Goal: Complete application form

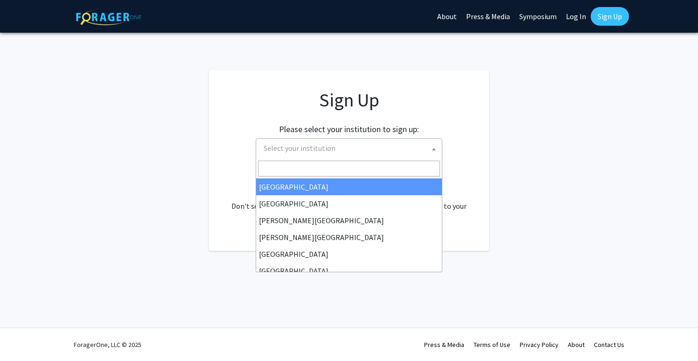
click at [413, 140] on span "Select your institution" at bounding box center [351, 148] width 182 height 19
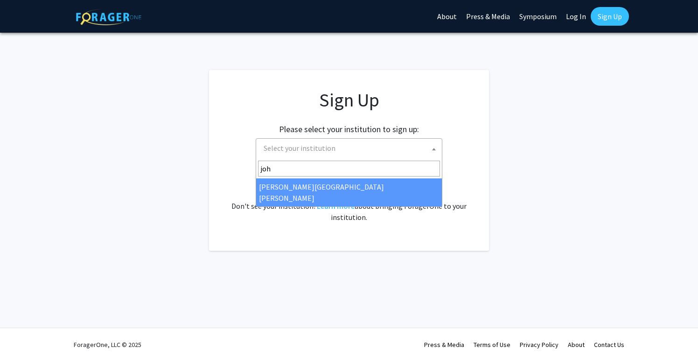
type input "joh"
select select "1"
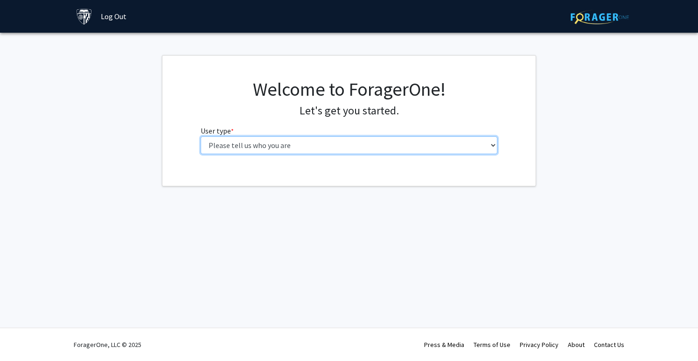
select select "2: masters"
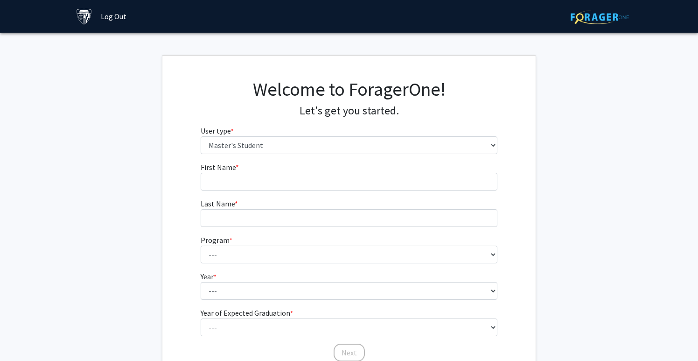
click at [396, 162] on fg-input "First Name * required" at bounding box center [349, 175] width 297 height 29
click at [397, 171] on fg-input "First Name * required" at bounding box center [349, 175] width 297 height 29
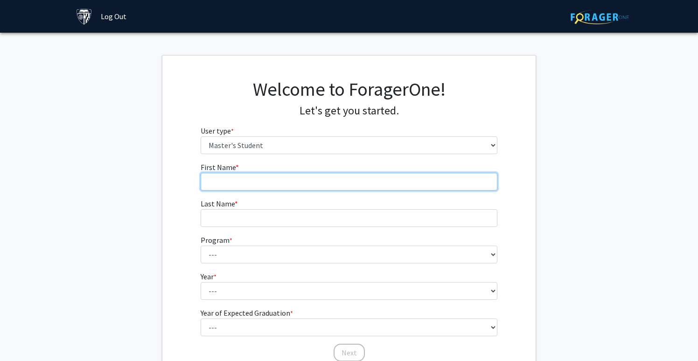
click at [396, 182] on input "First Name * required" at bounding box center [349, 182] width 297 height 18
type input "I"
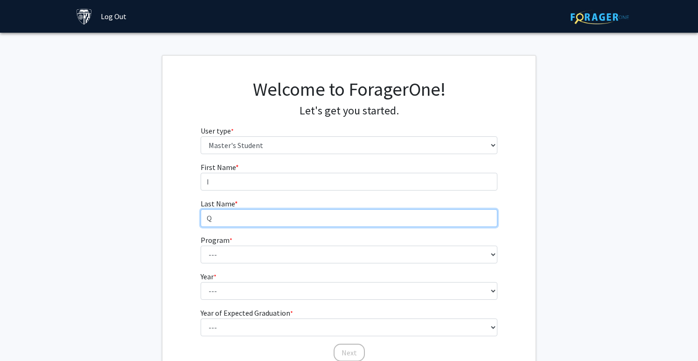
type input "Q"
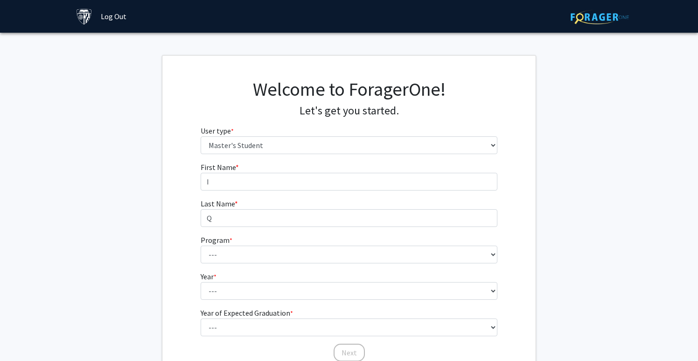
click at [378, 157] on div "Welcome to ForagerOne! Let's get you started. User type * required Please tell …" at bounding box center [349, 120] width 311 height 84
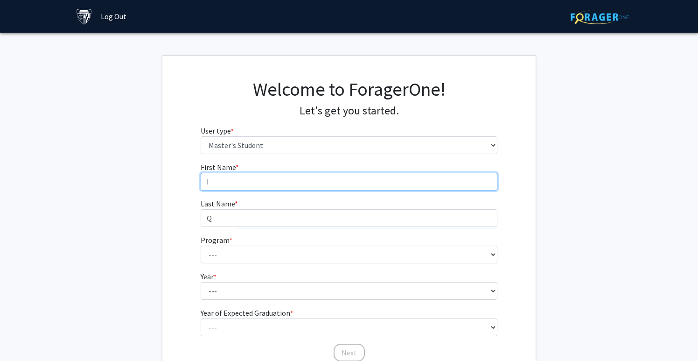
click at [377, 181] on input "I" at bounding box center [349, 182] width 297 height 18
type input "Iqura"
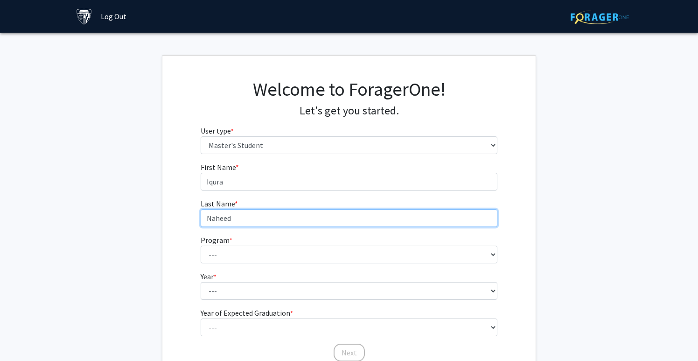
type input "Naheed"
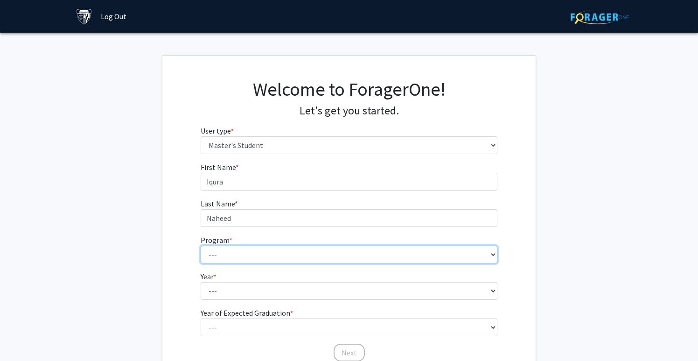
select select "91: 75"
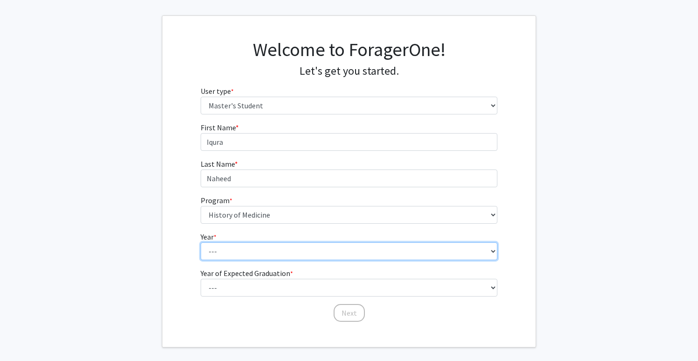
select select "2: second_year"
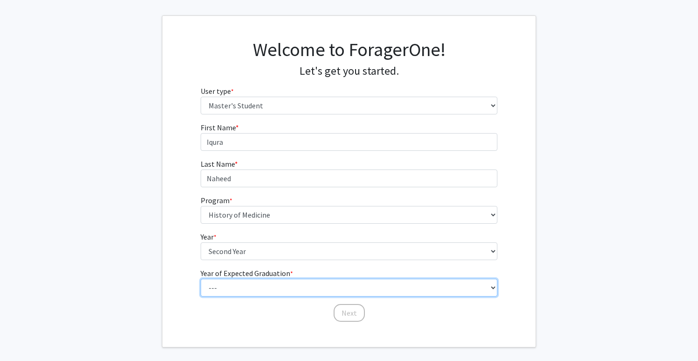
select select "2: 2026"
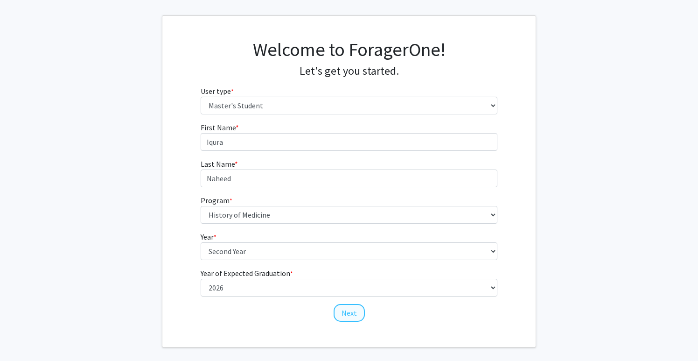
click at [347, 311] on button "Next" at bounding box center [349, 313] width 31 height 18
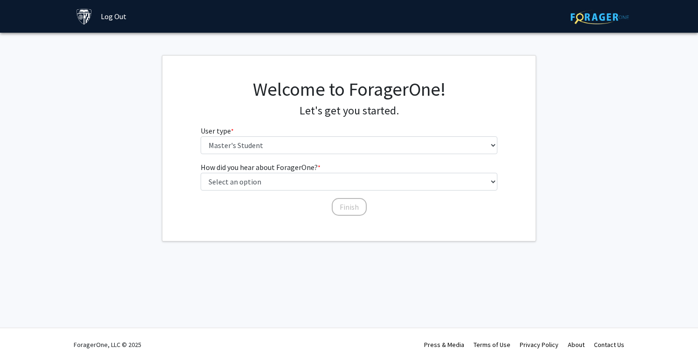
scroll to position [0, 0]
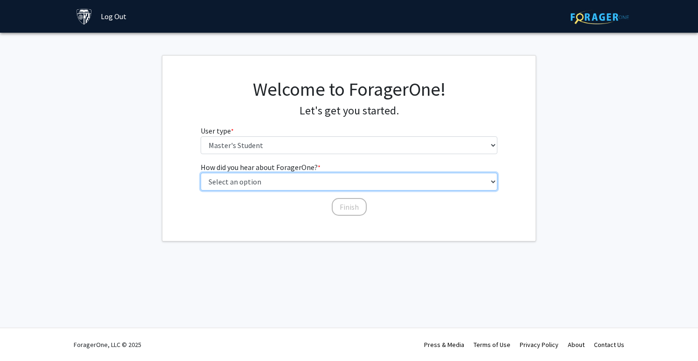
select select "3: university_website"
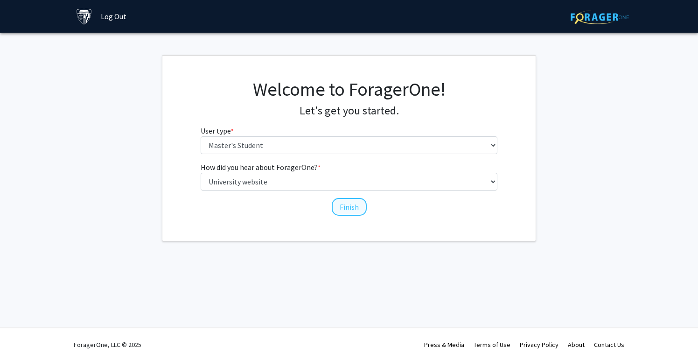
click at [341, 209] on button "Finish" at bounding box center [349, 207] width 35 height 18
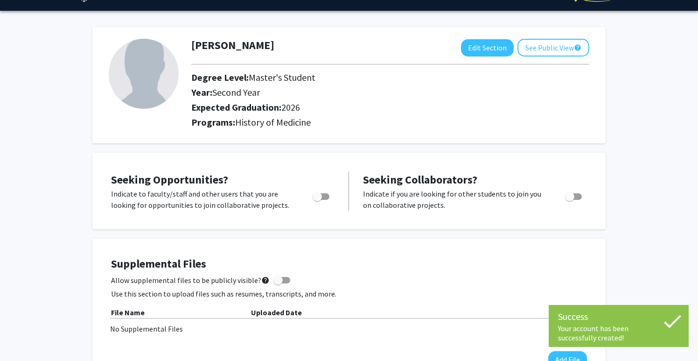
scroll to position [36, 0]
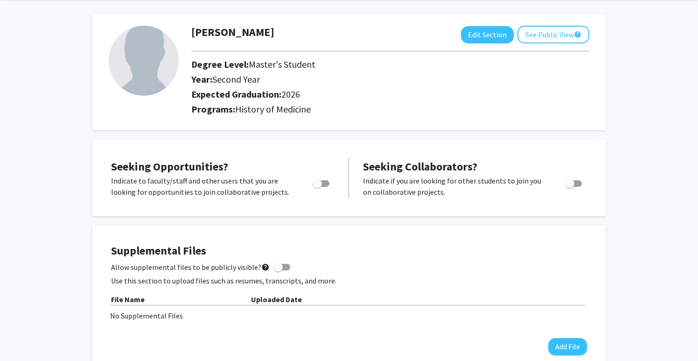
click at [320, 186] on span "Toggle" at bounding box center [317, 183] width 9 height 9
click at [317, 187] on input "Are you actively seeking opportunities?" at bounding box center [317, 187] width 0 height 0
checkbox input "true"
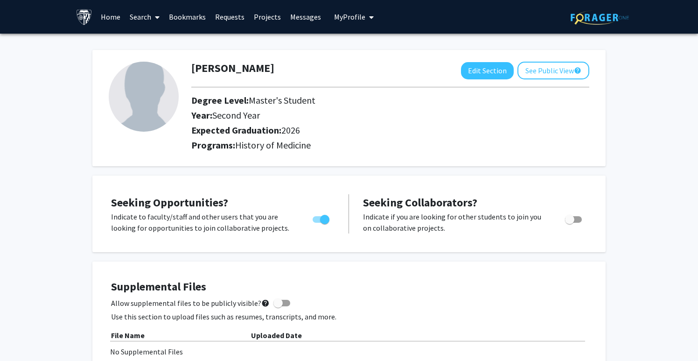
scroll to position [0, 0]
click at [538, 76] on button "See Public View help" at bounding box center [553, 71] width 72 height 18
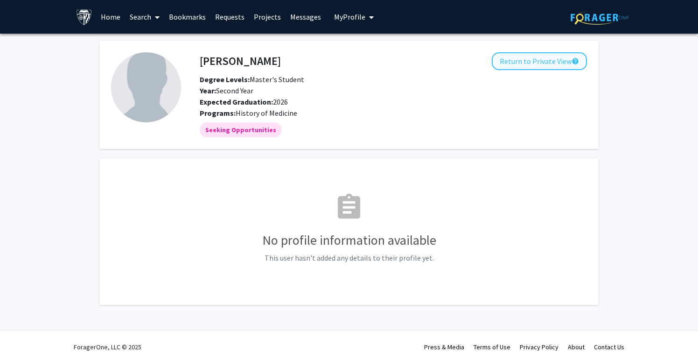
click at [532, 59] on button "Return to Private View help" at bounding box center [539, 61] width 95 height 18
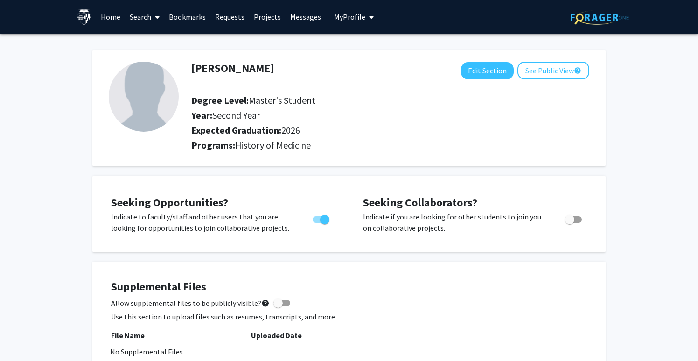
click at [111, 21] on link "Home" at bounding box center [110, 16] width 29 height 33
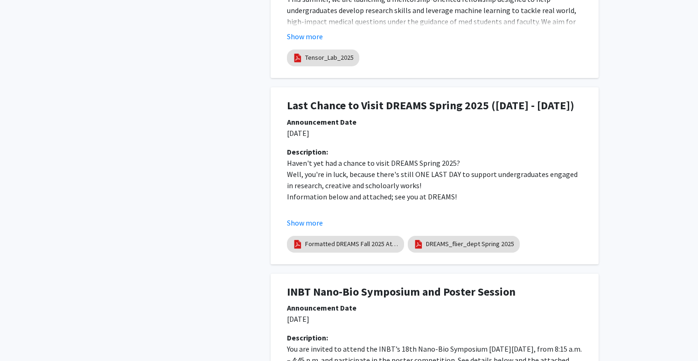
scroll to position [1025, 0]
